Goal: Navigation & Orientation: Find specific page/section

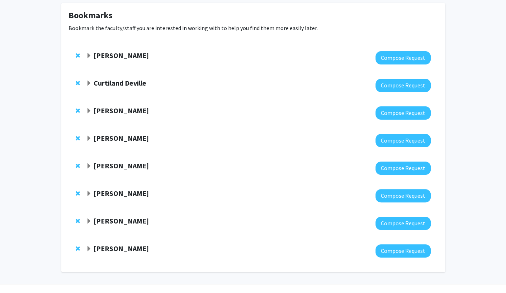
scroll to position [35, 0]
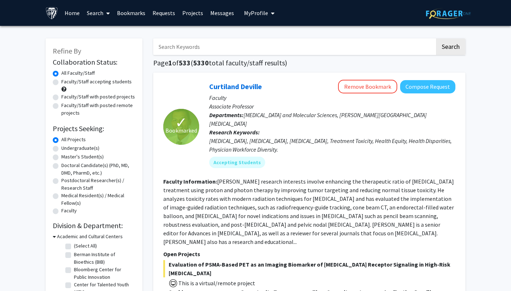
click at [133, 16] on link "Bookmarks" at bounding box center [131, 12] width 36 height 25
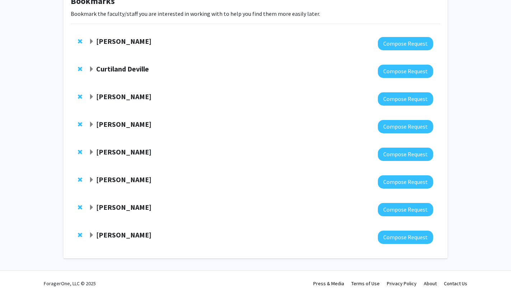
scroll to position [54, 0]
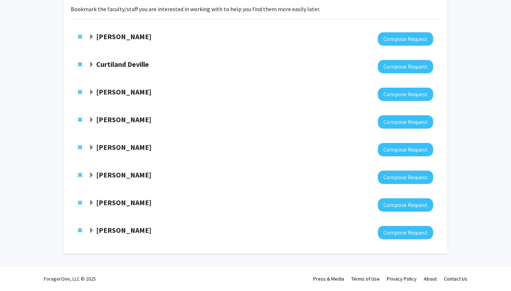
click at [92, 174] on span "Expand Casey Lurtz Bookmark" at bounding box center [92, 175] width 6 height 6
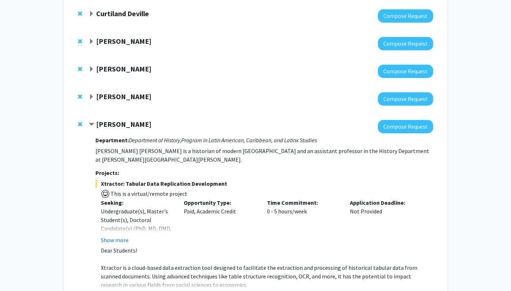
click at [91, 123] on span "Contract Casey Lurtz Bookmark" at bounding box center [92, 125] width 6 height 6
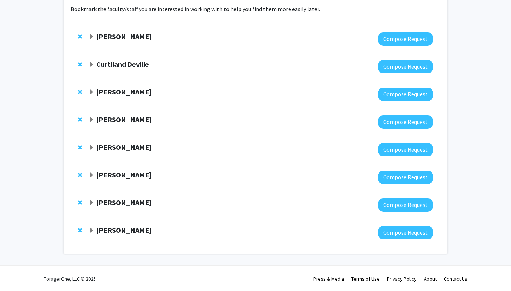
click at [99, 147] on strong "[PERSON_NAME]" at bounding box center [123, 146] width 55 height 9
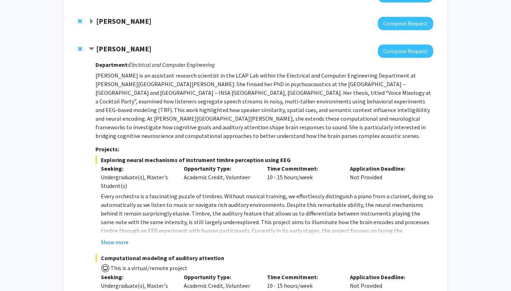
scroll to position [151, 0]
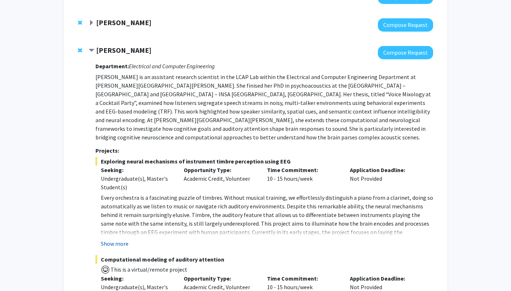
click at [118, 239] on button "Show more" at bounding box center [115, 243] width 28 height 9
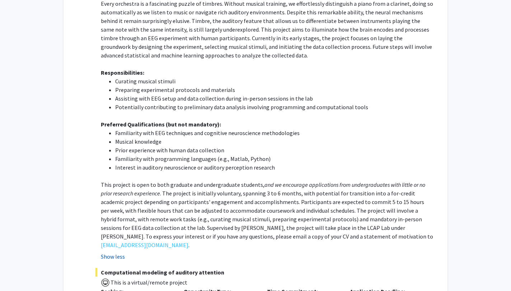
scroll to position [344, 0]
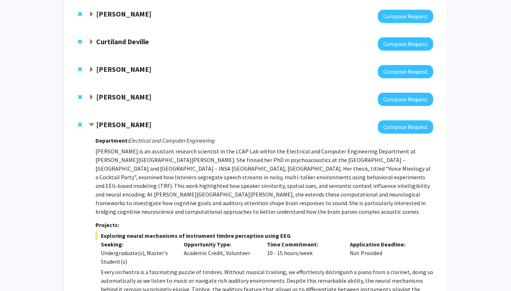
click at [130, 123] on strong "[PERSON_NAME]" at bounding box center [123, 124] width 55 height 9
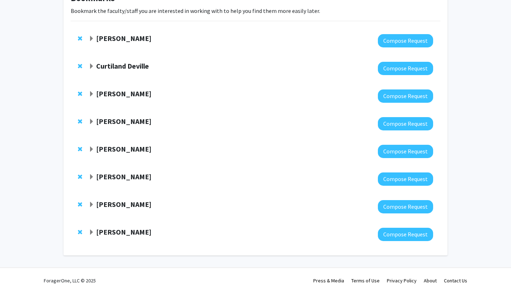
scroll to position [53, 0]
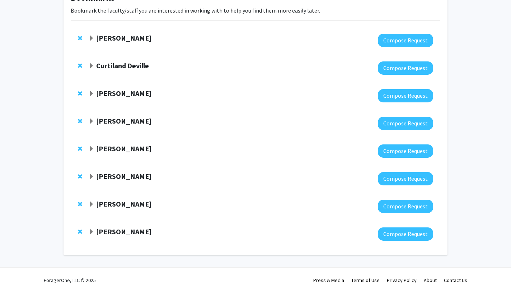
click at [122, 67] on strong "Curtiland Deville" at bounding box center [122, 65] width 53 height 9
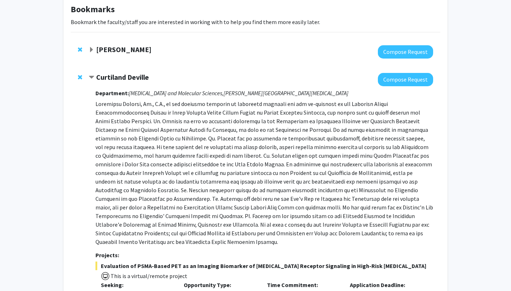
scroll to position [11, 0]
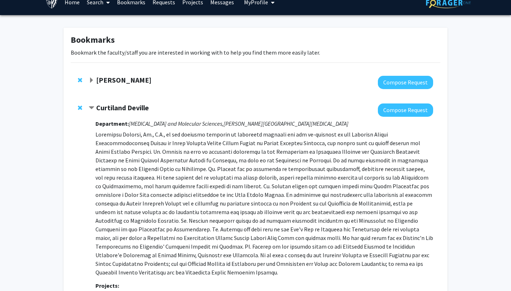
click at [136, 111] on strong "Curtiland Deville" at bounding box center [122, 107] width 53 height 9
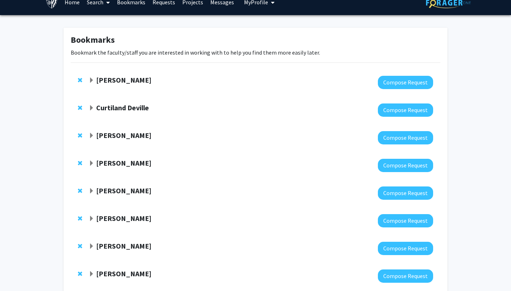
click at [126, 108] on strong "Curtiland Deville" at bounding box center [122, 107] width 53 height 9
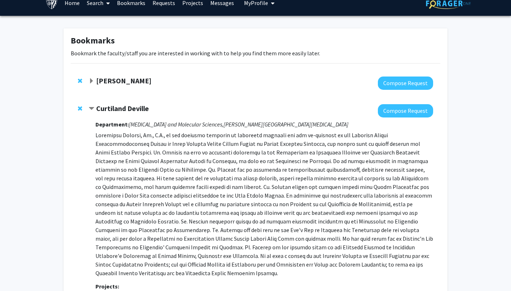
scroll to position [0, 0]
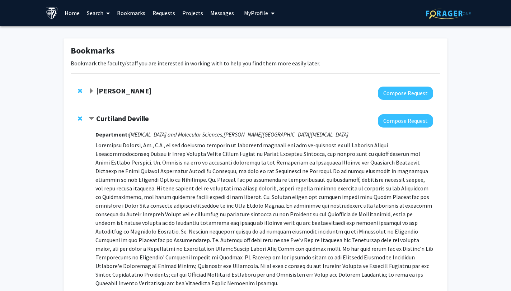
click at [129, 118] on strong "Curtiland Deville" at bounding box center [122, 118] width 53 height 9
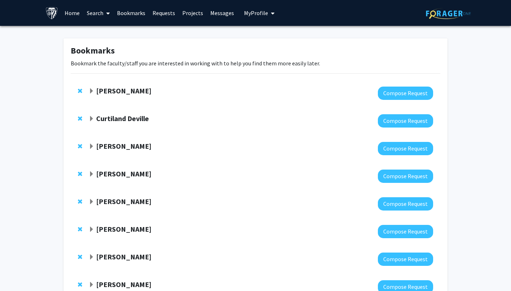
click at [113, 90] on strong "[PERSON_NAME]" at bounding box center [123, 90] width 55 height 9
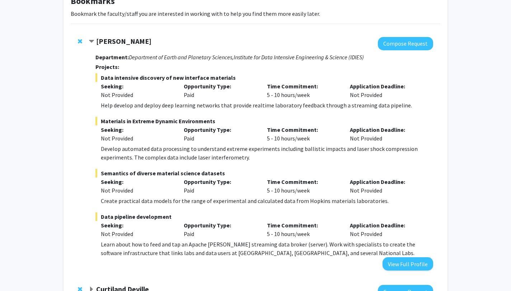
scroll to position [46, 0]
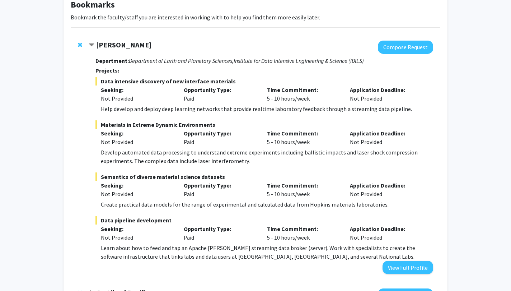
click at [117, 44] on strong "[PERSON_NAME]" at bounding box center [123, 44] width 55 height 9
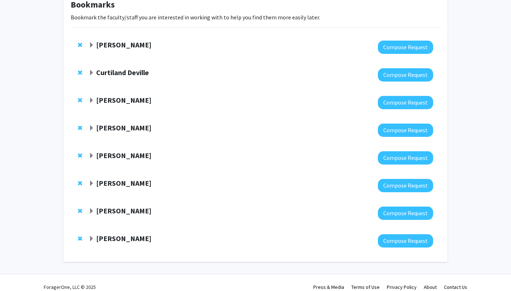
scroll to position [54, 0]
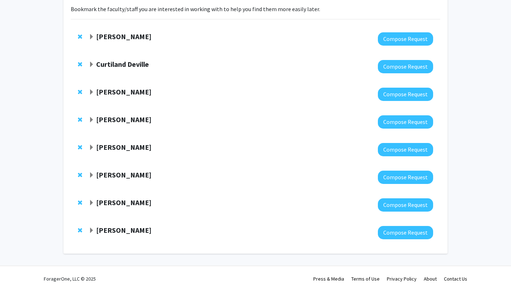
click at [119, 75] on div "[PERSON_NAME] Compose Request" at bounding box center [256, 67] width 370 height 28
click at [109, 62] on strong "Curtiland Deville" at bounding box center [122, 64] width 53 height 9
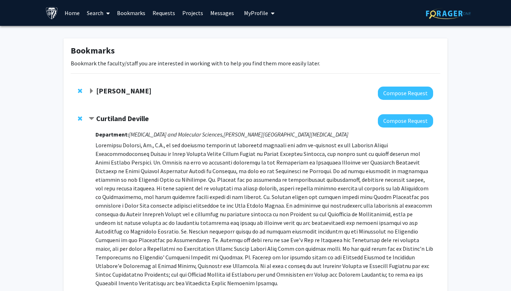
scroll to position [0, 0]
click at [131, 121] on strong "Curtiland Deville" at bounding box center [122, 118] width 53 height 9
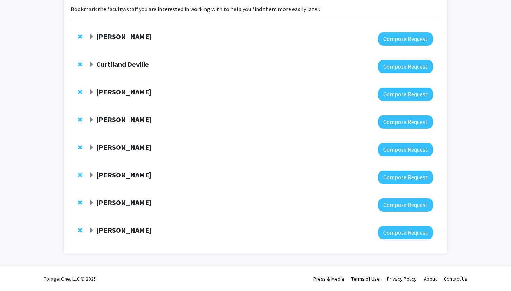
click at [116, 94] on strong "[PERSON_NAME]" at bounding box center [123, 91] width 55 height 9
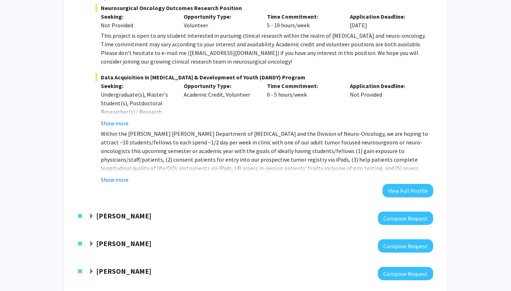
scroll to position [251, 0]
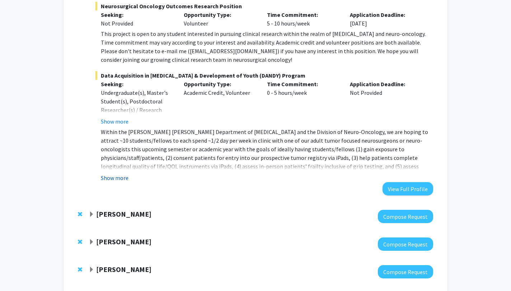
click at [114, 180] on button "Show more" at bounding box center [115, 177] width 28 height 9
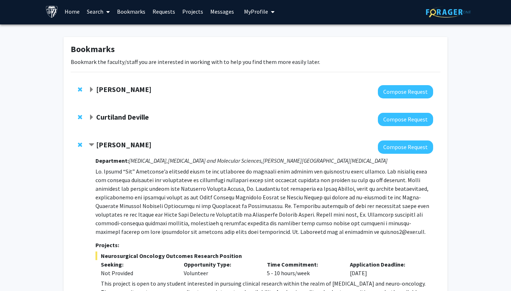
scroll to position [0, 0]
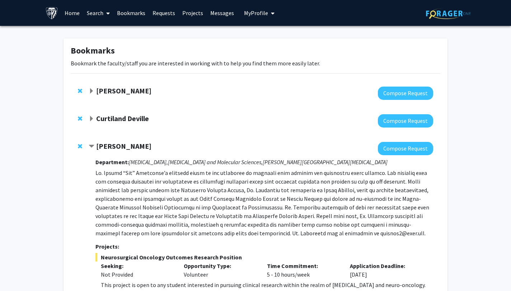
click at [116, 149] on strong "[PERSON_NAME]" at bounding box center [123, 145] width 55 height 9
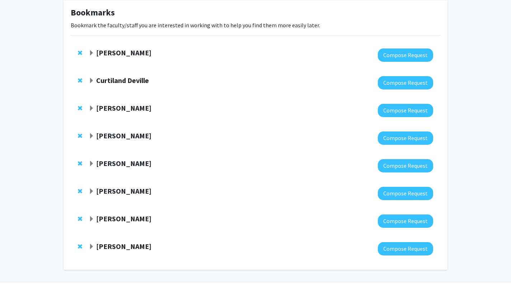
scroll to position [54, 0]
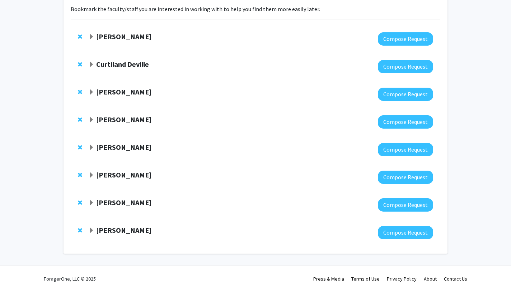
click at [113, 122] on strong "[PERSON_NAME]" at bounding box center [123, 119] width 55 height 9
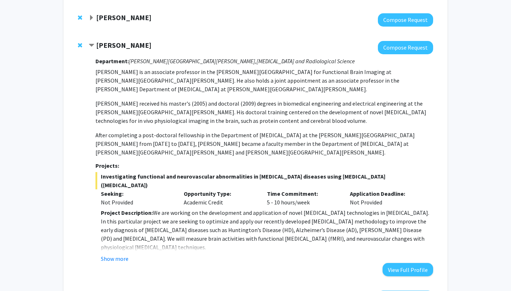
scroll to position [129, 0]
click at [116, 254] on button "Show more" at bounding box center [115, 258] width 28 height 9
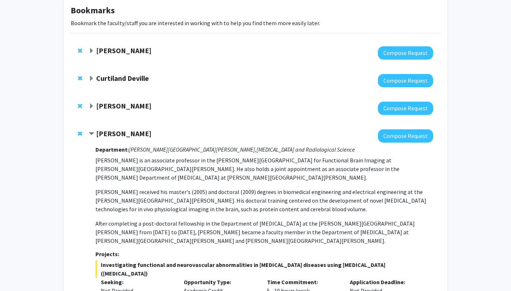
click at [114, 136] on strong "[PERSON_NAME]" at bounding box center [123, 133] width 55 height 9
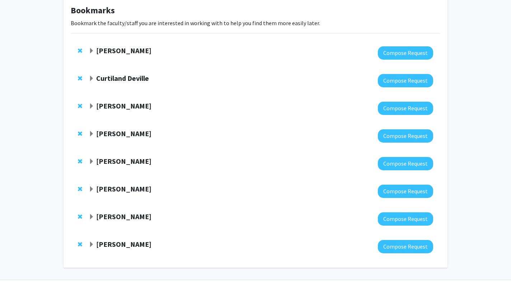
scroll to position [54, 0]
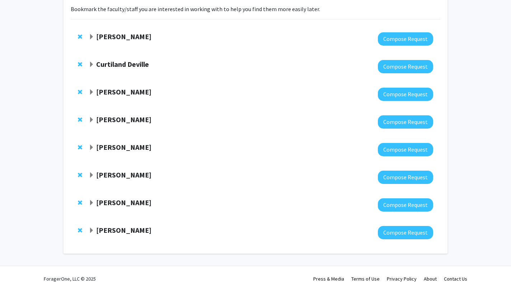
click at [116, 178] on strong "[PERSON_NAME]" at bounding box center [123, 174] width 55 height 9
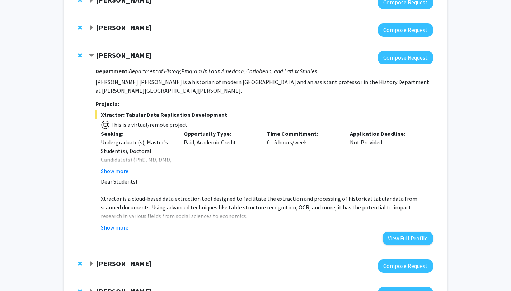
scroll to position [178, 0]
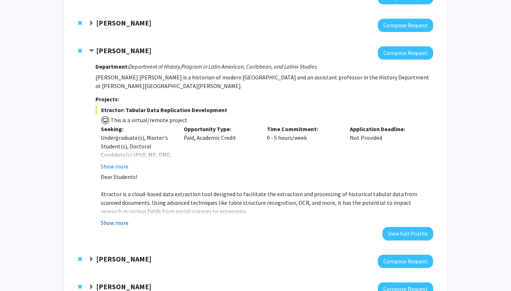
click at [114, 218] on button "Show more" at bounding box center [115, 222] width 28 height 9
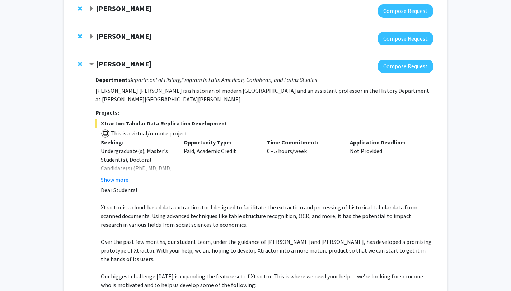
scroll to position [164, 0]
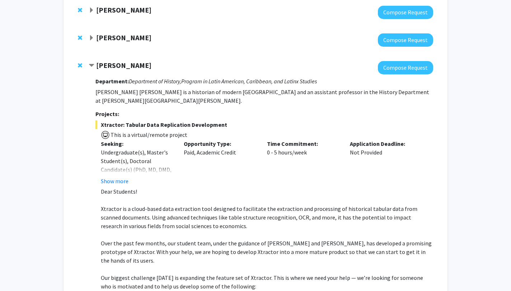
click at [101, 67] on strong "[PERSON_NAME]" at bounding box center [123, 65] width 55 height 9
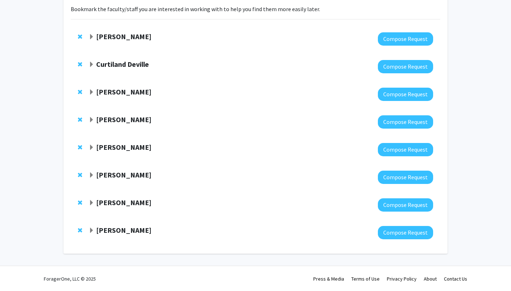
click at [107, 215] on div "[PERSON_NAME] Compose Request" at bounding box center [256, 205] width 370 height 28
click at [110, 205] on strong "[PERSON_NAME]" at bounding box center [123, 202] width 55 height 9
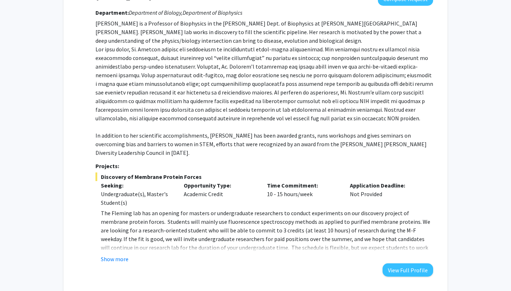
scroll to position [259, 0]
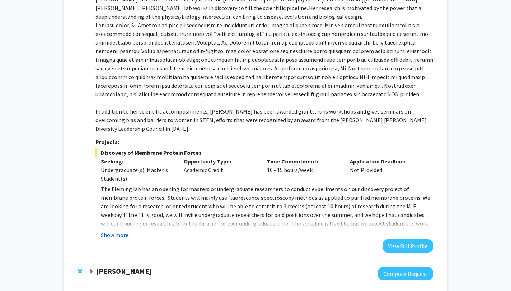
click at [112, 230] on button "Show more" at bounding box center [115, 234] width 28 height 9
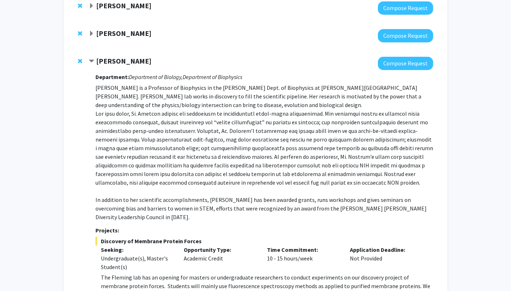
click at [113, 58] on strong "[PERSON_NAME]" at bounding box center [123, 60] width 55 height 9
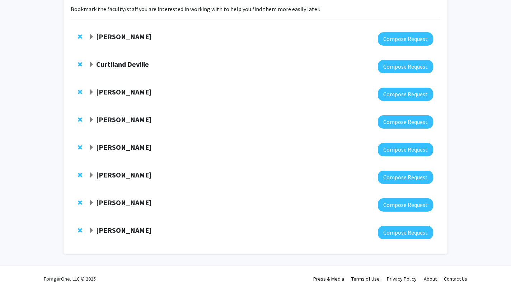
click at [111, 234] on strong "[PERSON_NAME]" at bounding box center [123, 229] width 55 height 9
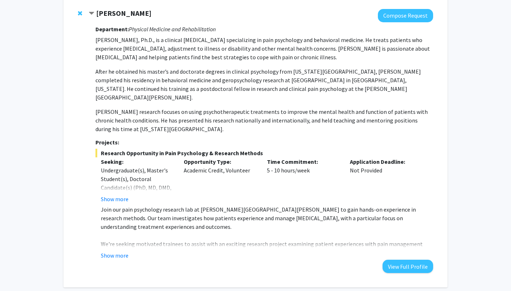
scroll to position [280, 0]
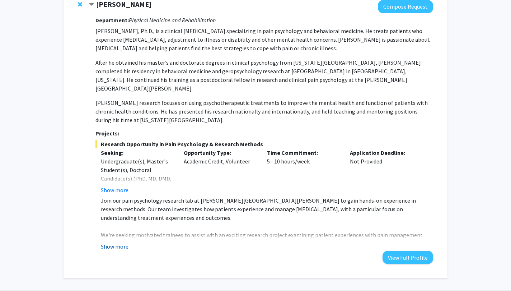
click at [112, 242] on button "Show more" at bounding box center [115, 246] width 28 height 9
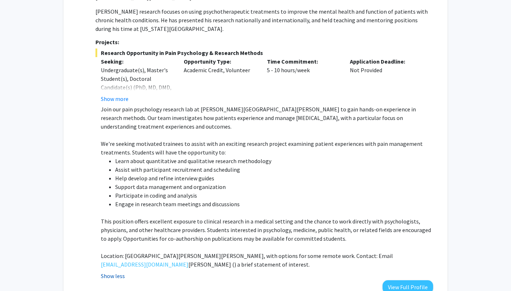
scroll to position [374, 0]
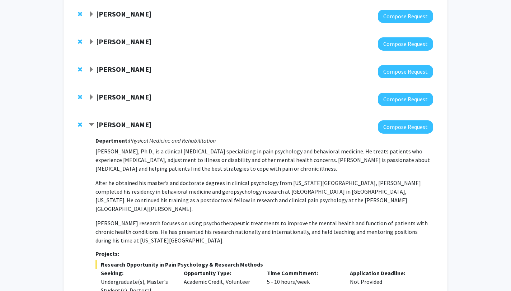
click at [115, 121] on strong "[PERSON_NAME]" at bounding box center [123, 124] width 55 height 9
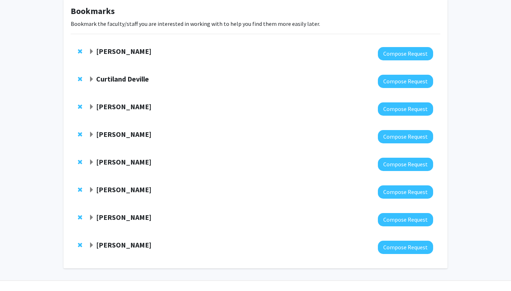
scroll to position [35, 0]
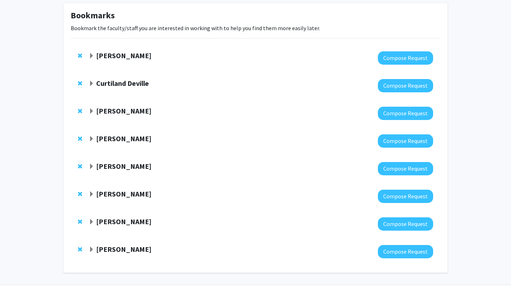
click at [110, 84] on strong "Curtiland Deville" at bounding box center [122, 83] width 53 height 9
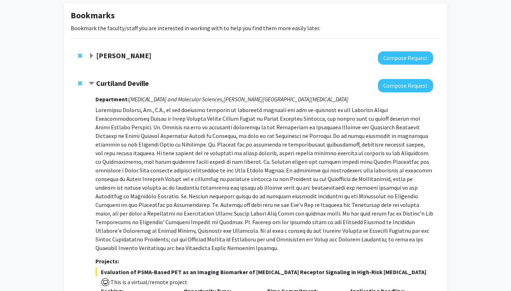
click at [122, 81] on strong "Curtiland Deville" at bounding box center [122, 83] width 53 height 9
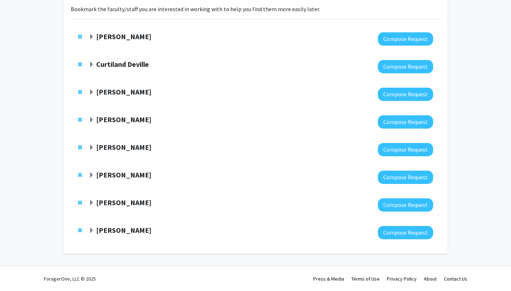
click at [113, 149] on strong "[PERSON_NAME]" at bounding box center [123, 146] width 55 height 9
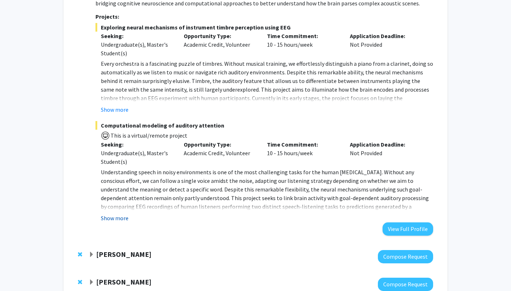
click at [116, 213] on button "Show more" at bounding box center [115, 217] width 28 height 9
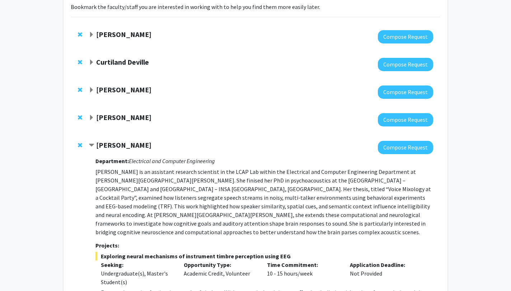
click at [116, 146] on strong "[PERSON_NAME]" at bounding box center [123, 144] width 55 height 9
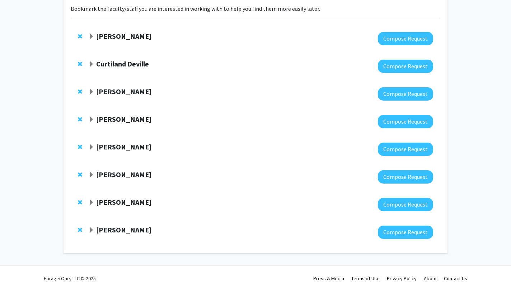
scroll to position [54, 0]
